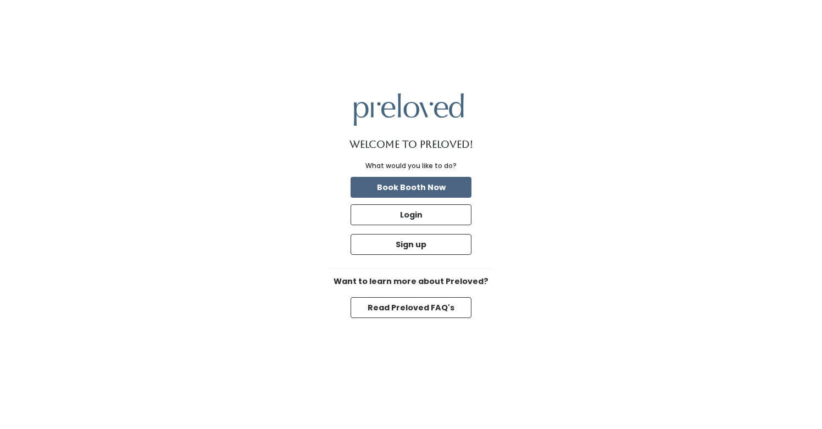
click at [459, 197] on button "Book Booth Now" at bounding box center [411, 187] width 121 height 21
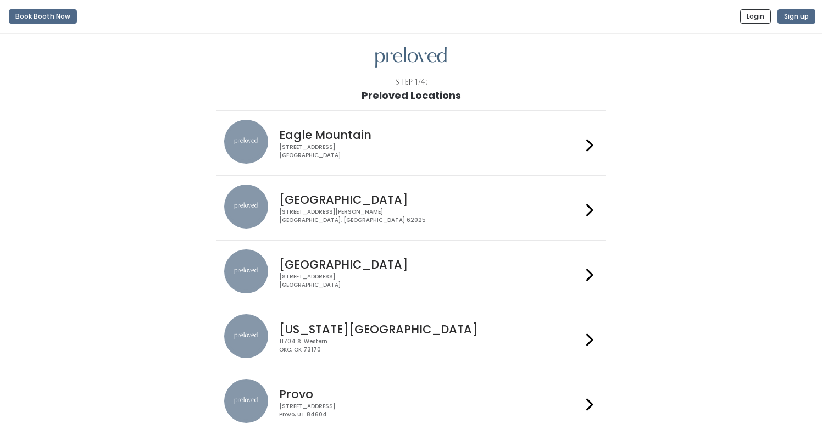
click at [314, 267] on h4 "Houston" at bounding box center [430, 264] width 302 height 13
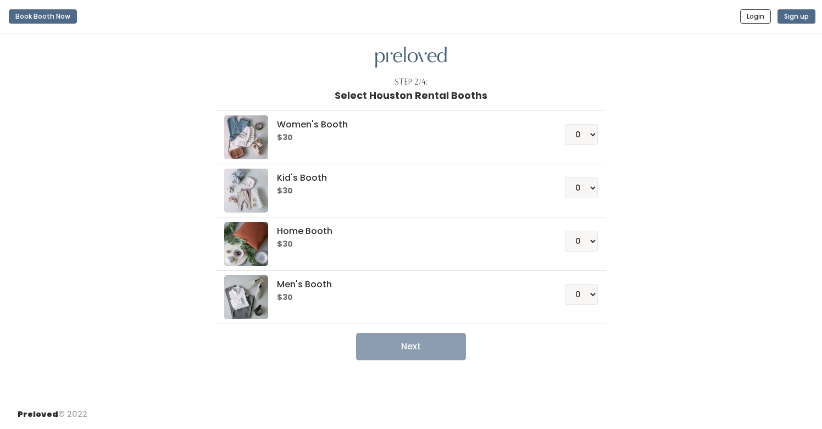
click at [429, 142] on h6 "$30" at bounding box center [407, 138] width 261 height 9
select select "1"
click at [452, 350] on button "Next" at bounding box center [411, 346] width 110 height 27
